Goal: Information Seeking & Learning: Compare options

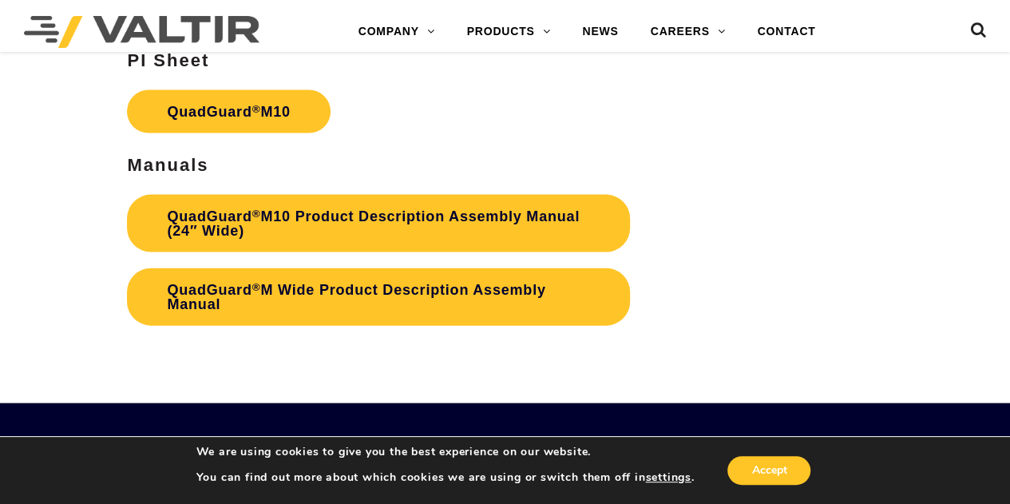
scroll to position [4709, 0]
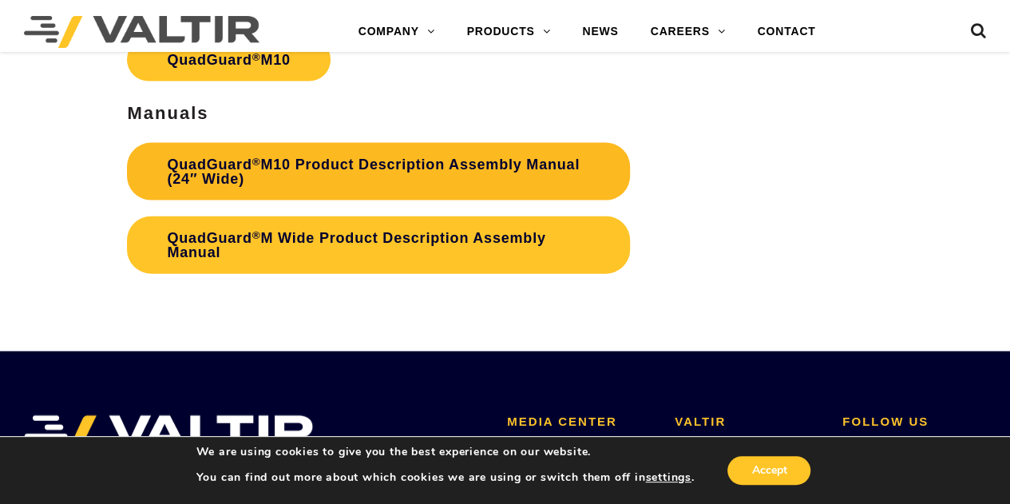
click at [332, 164] on link "QuadGuard ® M10 Product Description Assembly Manual (24″ Wide)" at bounding box center [378, 171] width 503 height 57
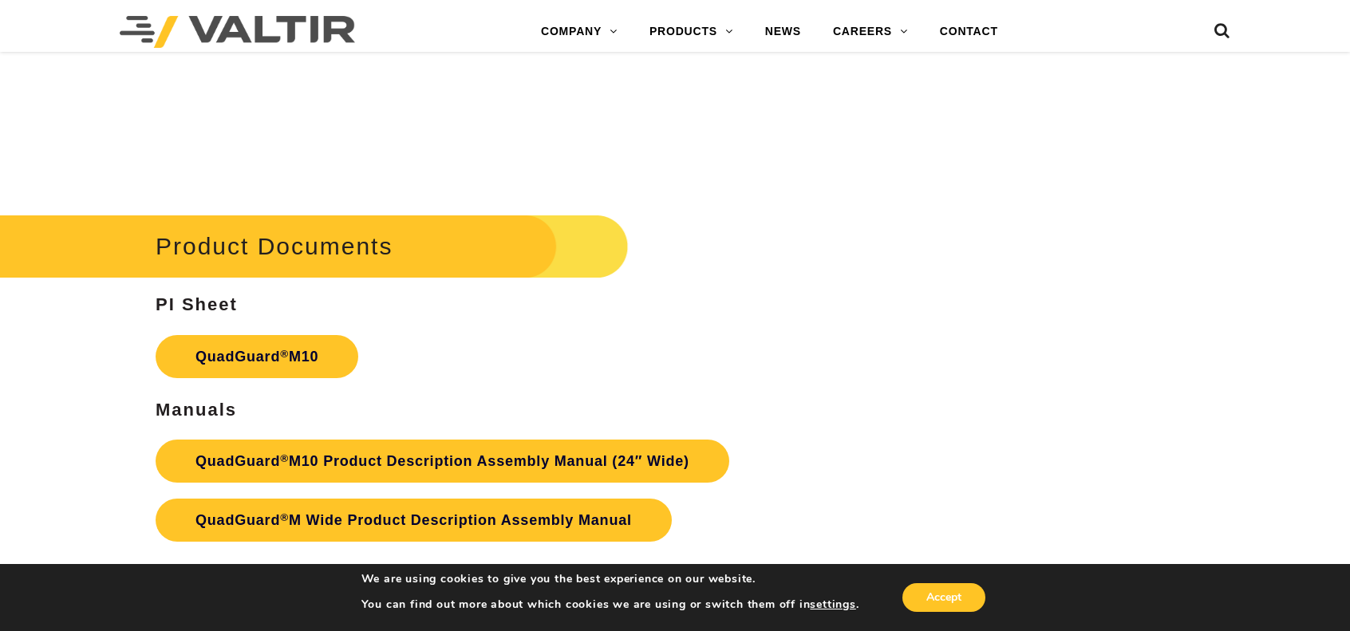
scroll to position [5267, 0]
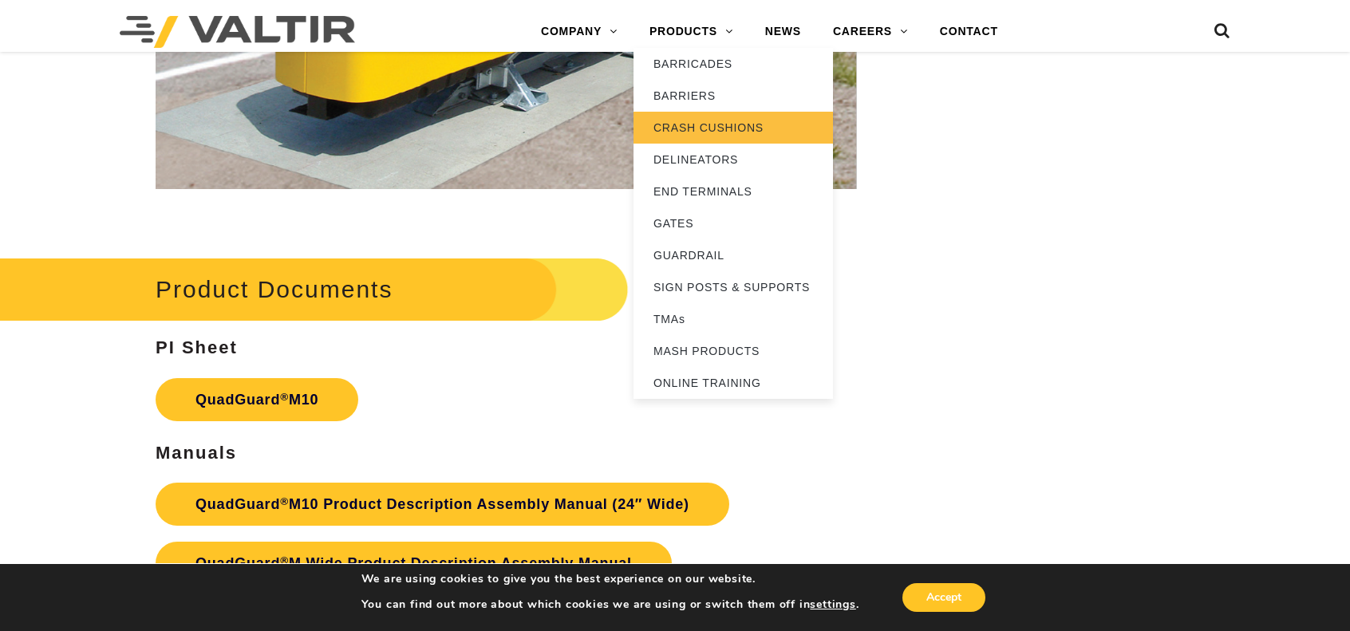
click at [687, 126] on link "CRASH CUSHIONS" at bounding box center [734, 128] width 200 height 32
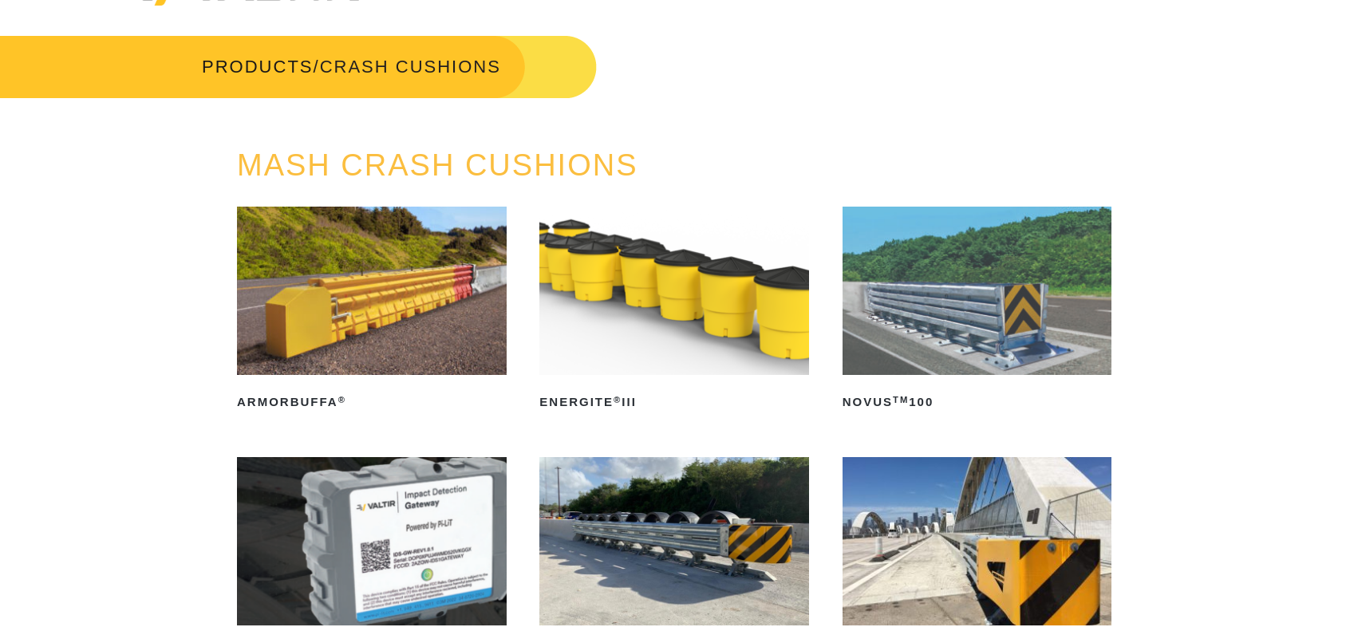
scroll to position [80, 0]
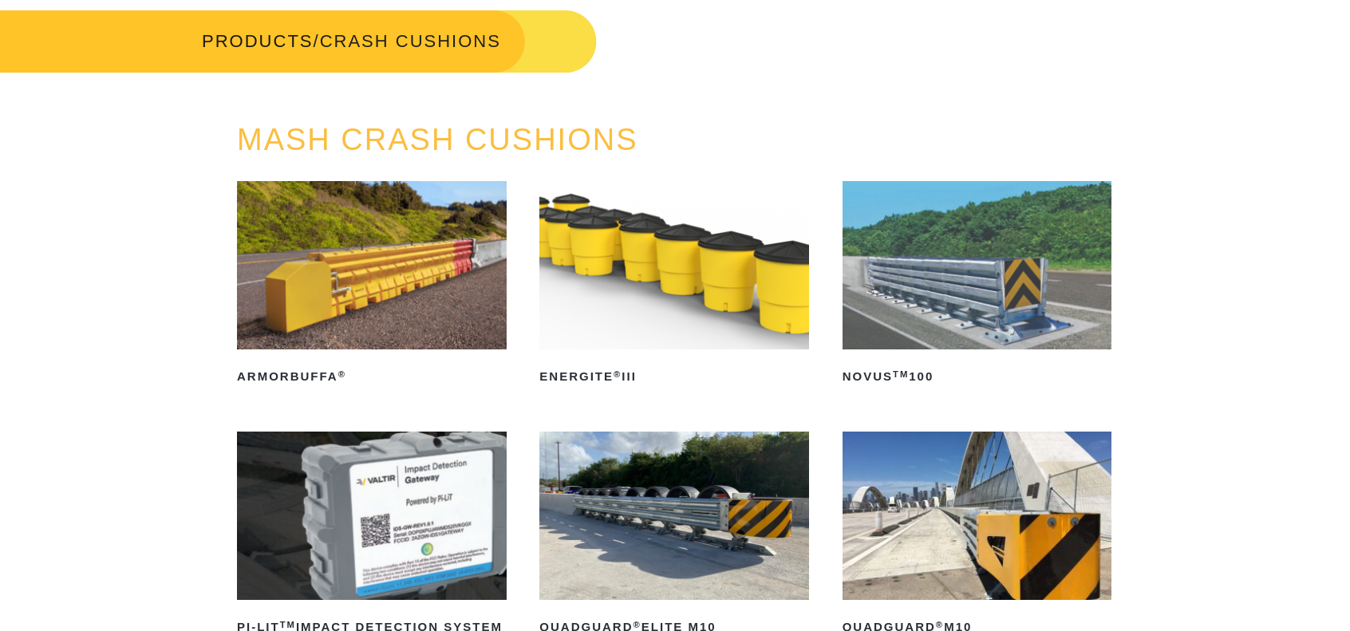
click at [964, 290] on img at bounding box center [978, 265] width 270 height 168
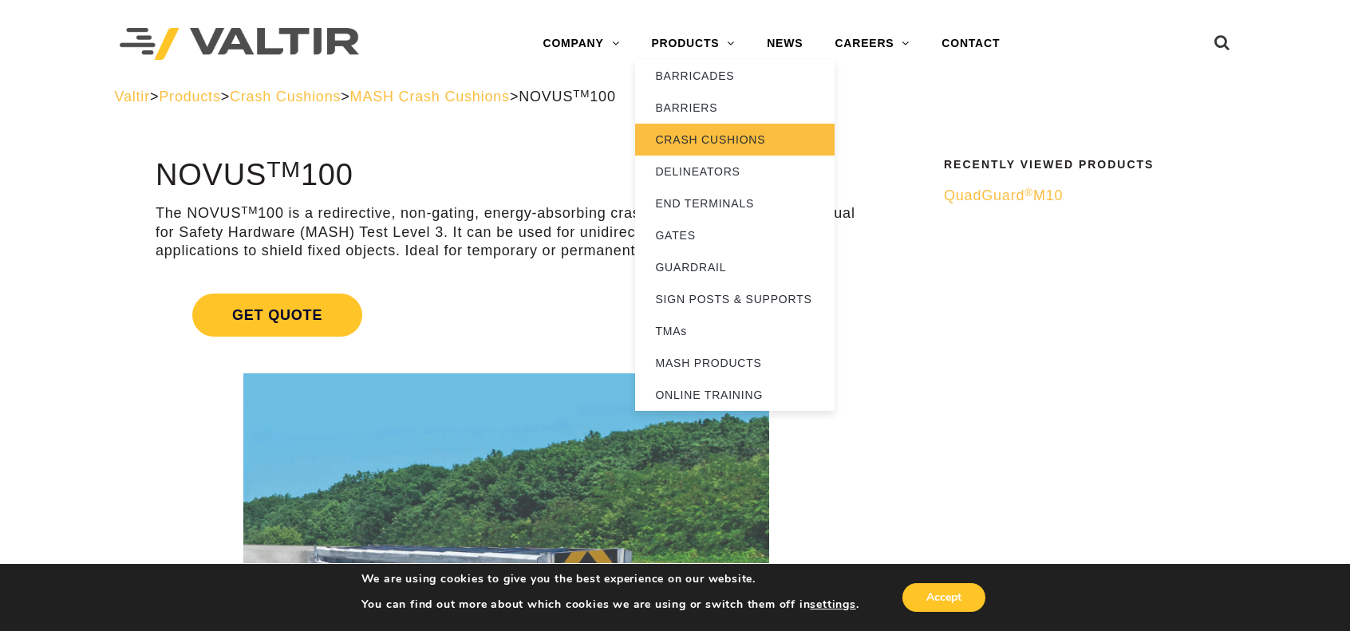
click at [725, 147] on link "CRASH CUSHIONS" at bounding box center [735, 140] width 200 height 32
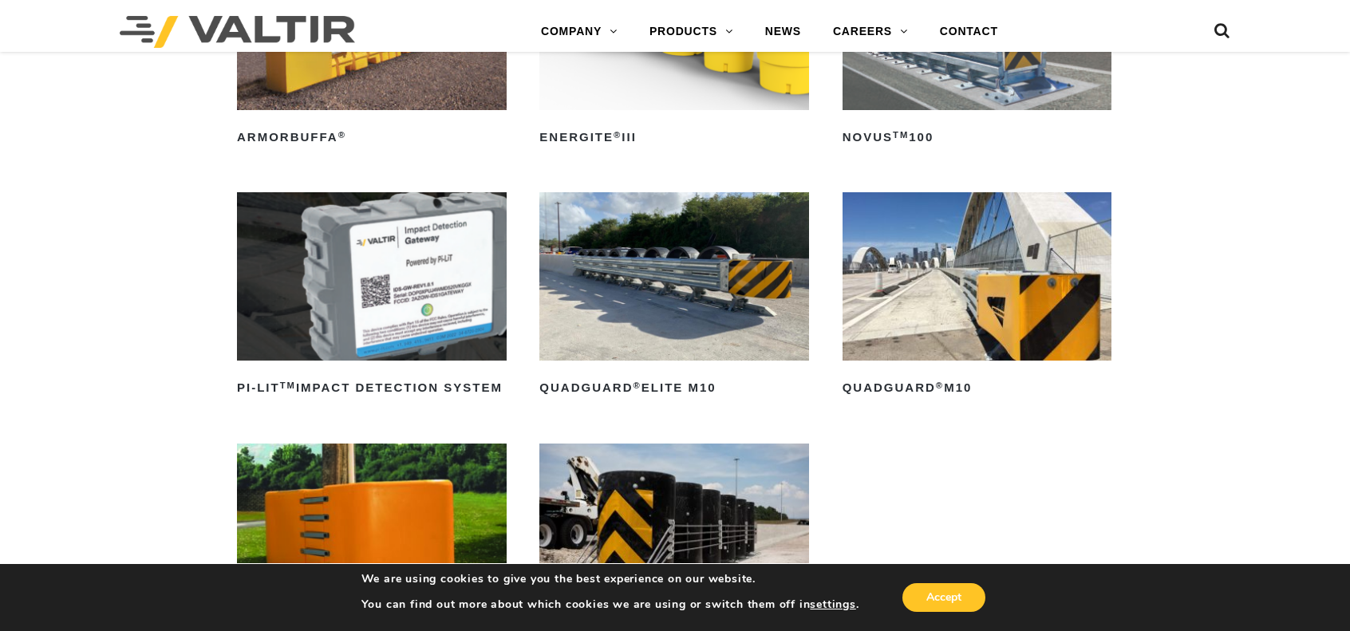
scroll to position [559, 0]
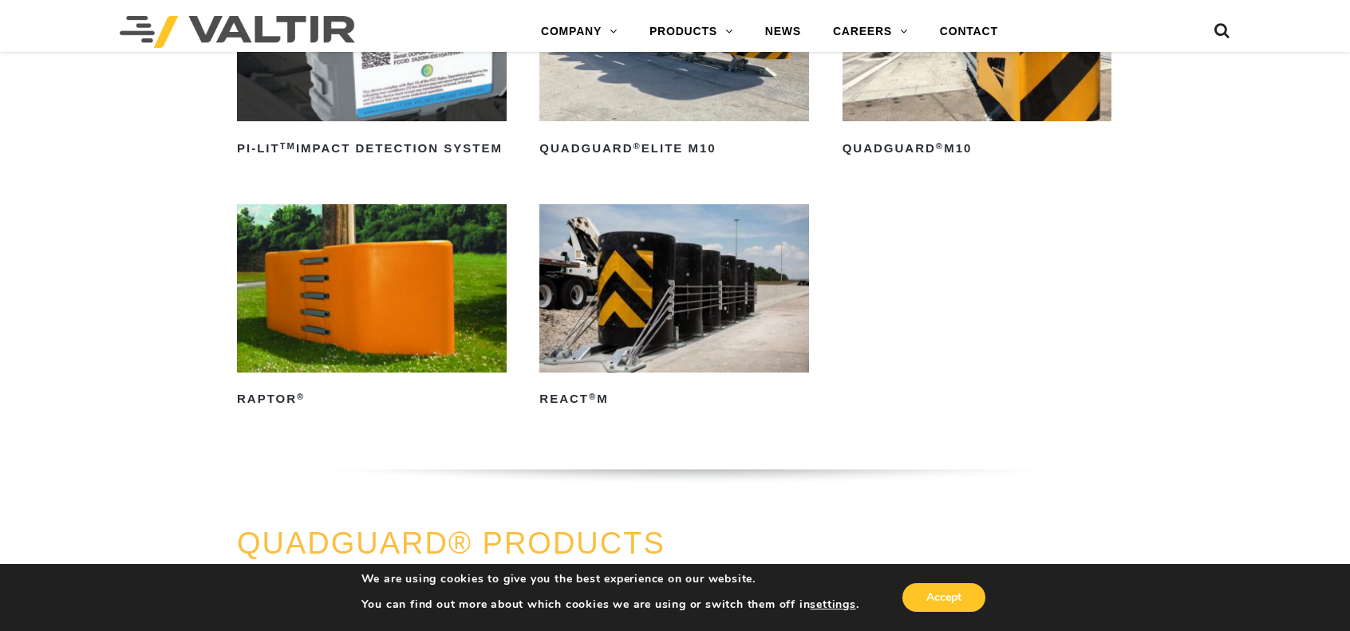
click at [623, 267] on img at bounding box center [675, 288] width 270 height 168
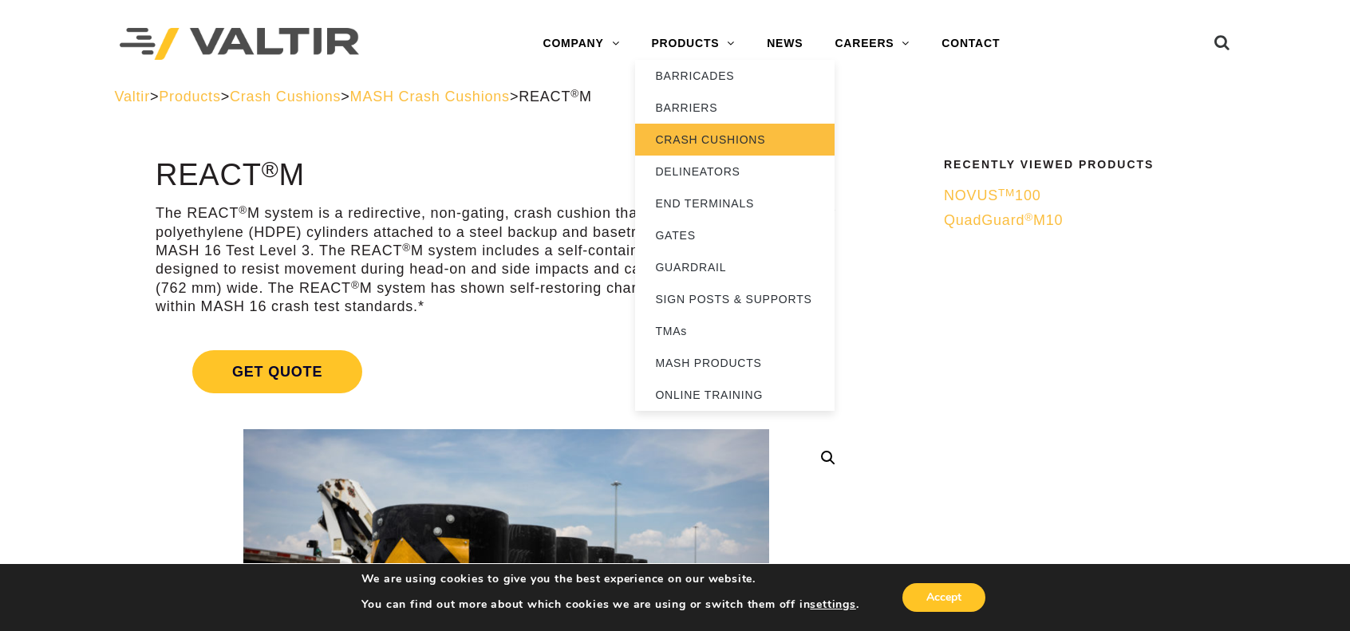
click at [677, 142] on link "CRASH CUSHIONS" at bounding box center [735, 140] width 200 height 32
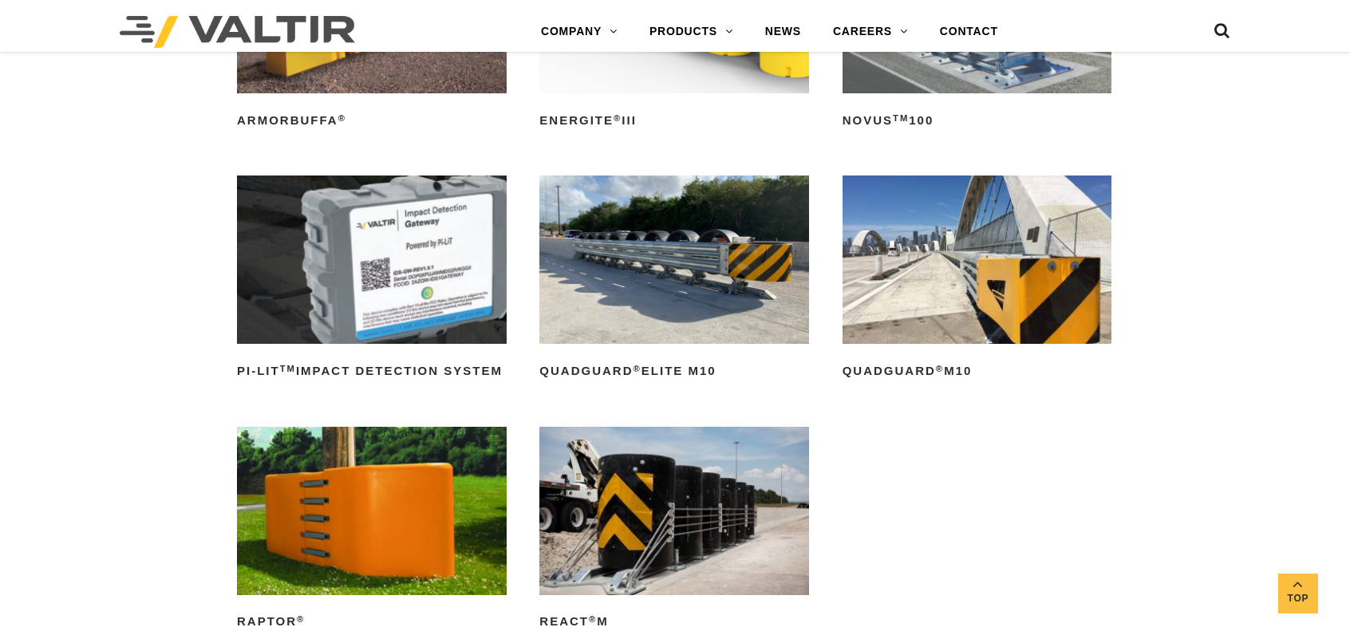
scroll to position [479, 0]
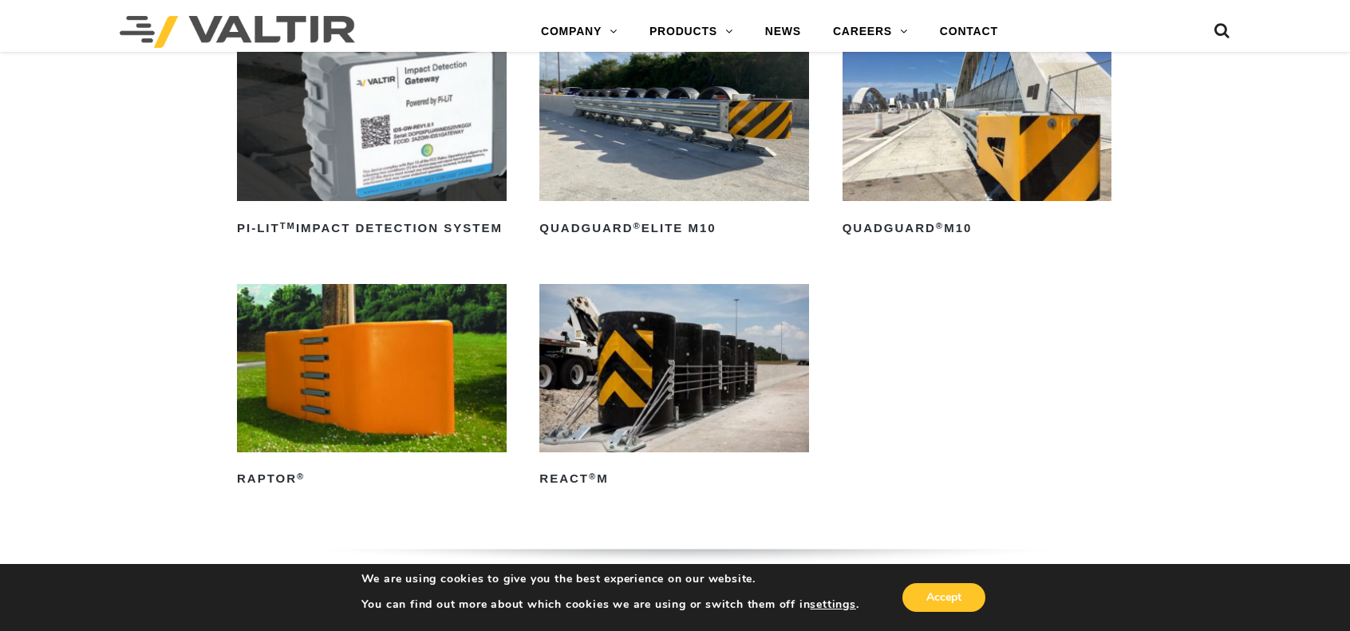
click at [653, 111] on img at bounding box center [675, 117] width 270 height 168
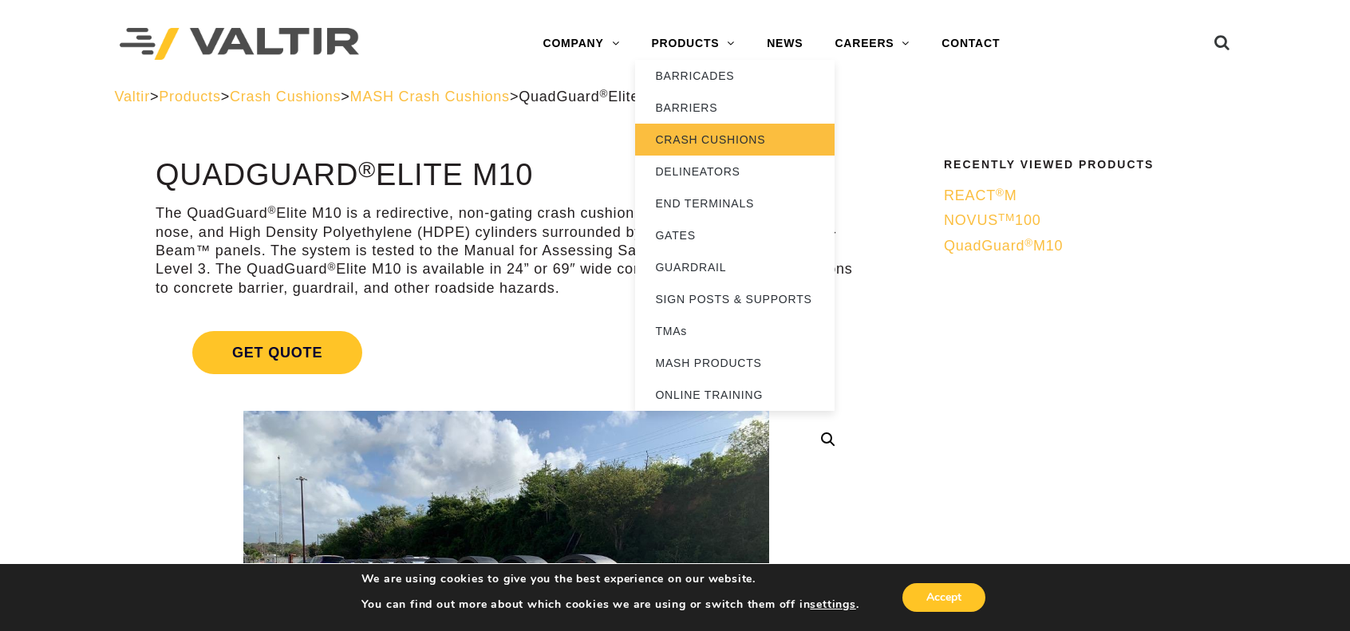
click at [688, 132] on link "CRASH CUSHIONS" at bounding box center [735, 140] width 200 height 32
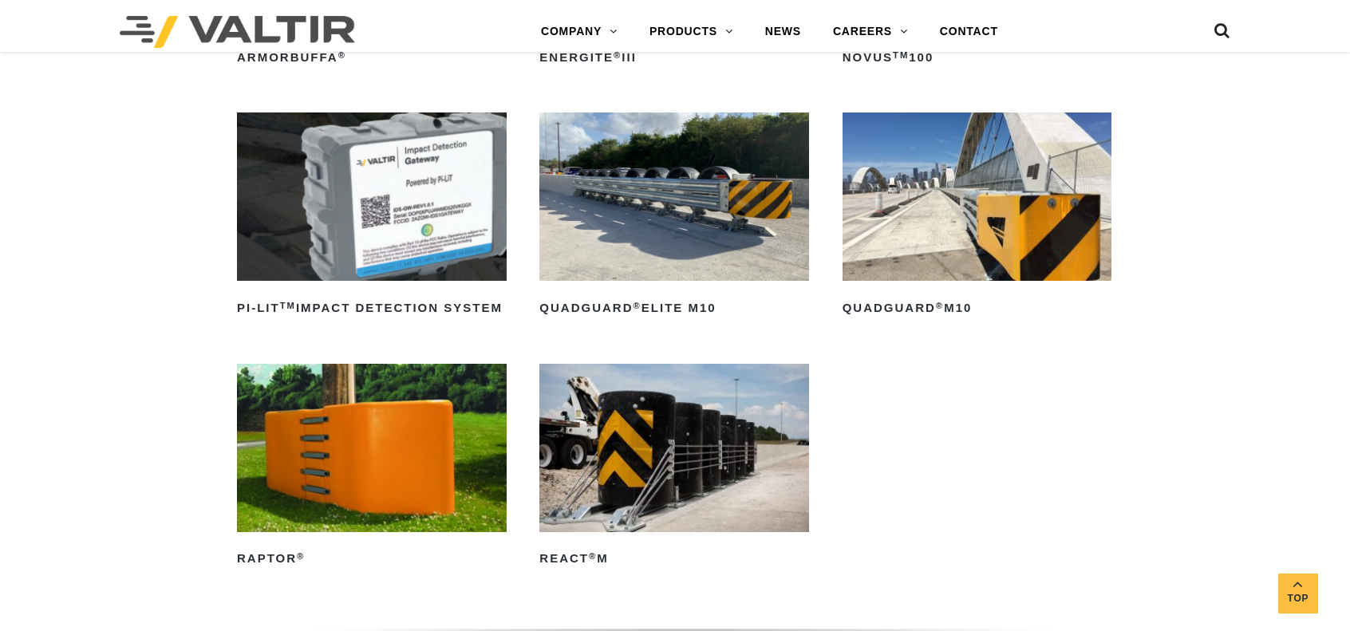
scroll to position [319, 0]
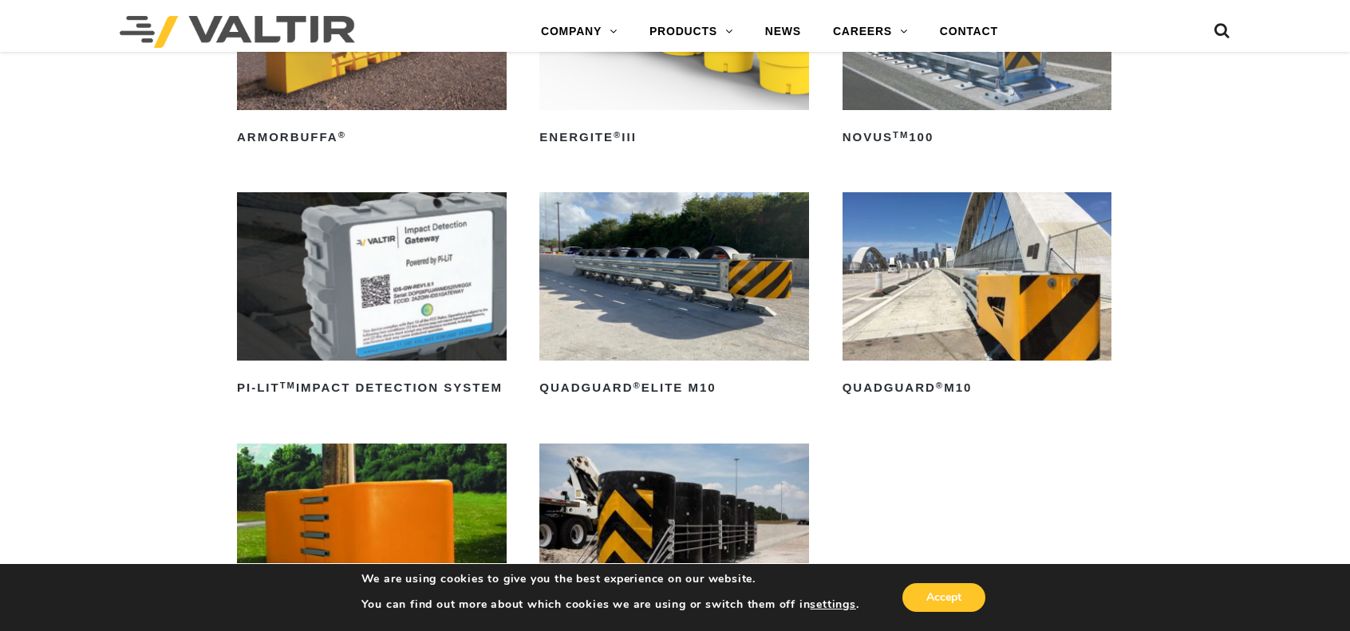
click at [982, 320] on img at bounding box center [978, 276] width 270 height 168
